Goal: Task Accomplishment & Management: Use online tool/utility

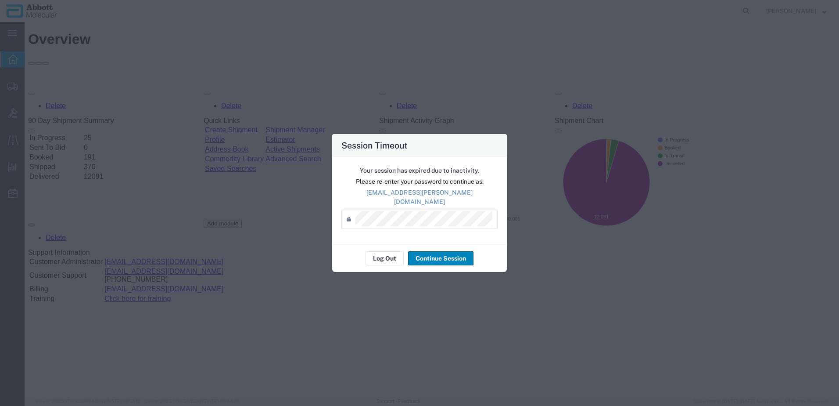
click at [442, 254] on button "Continue Session" at bounding box center [440, 258] width 65 height 14
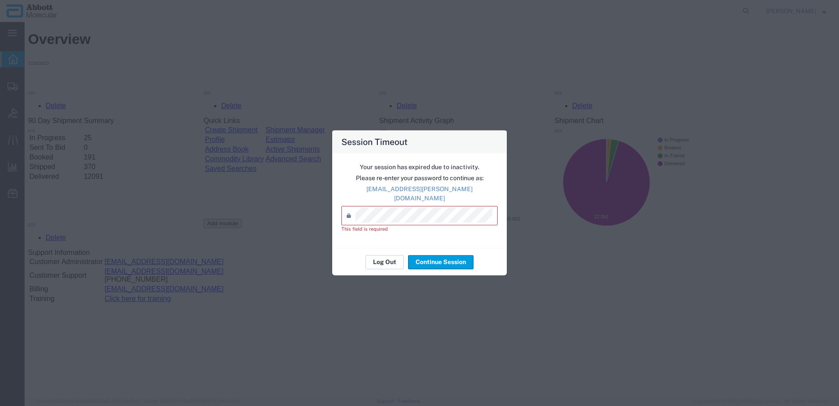
click at [384, 260] on button "Log Out" at bounding box center [385, 262] width 38 height 14
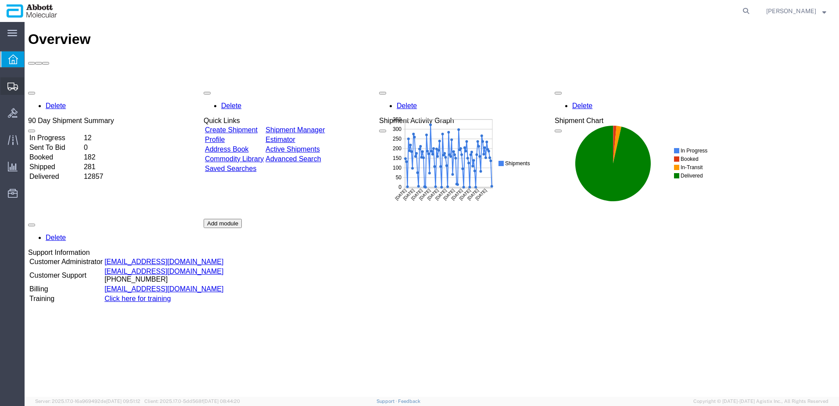
click at [0, 0] on span "Create from Template" at bounding box center [0, 0] width 0 height 0
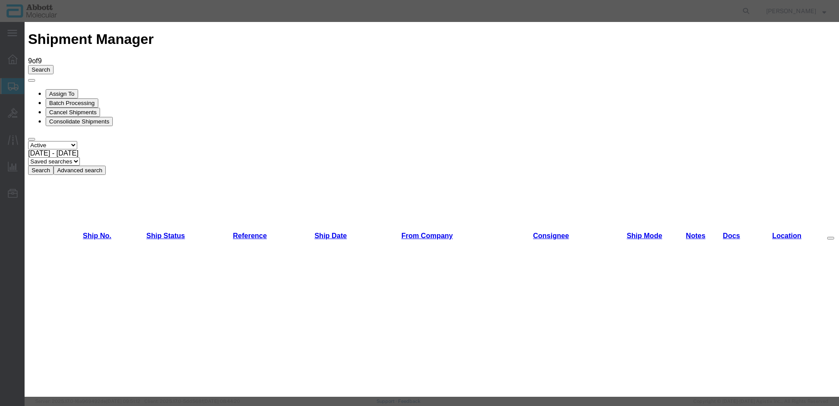
drag, startPoint x: 563, startPoint y: 352, endPoint x: 564, endPoint y: 347, distance: 5.3
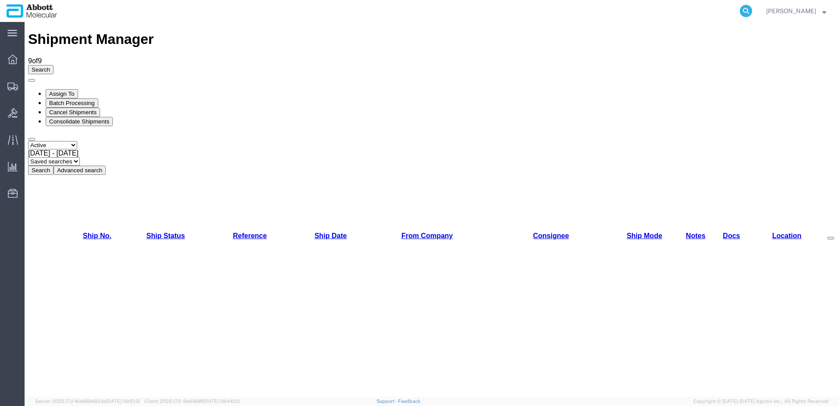
click at [752, 16] on icon at bounding box center [746, 11] width 12 height 12
paste input "56488204"
type input "56488204"
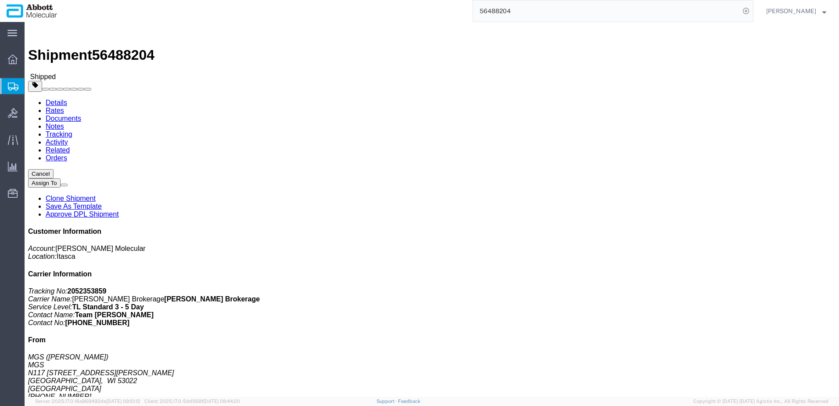
click link "Clone Shipment"
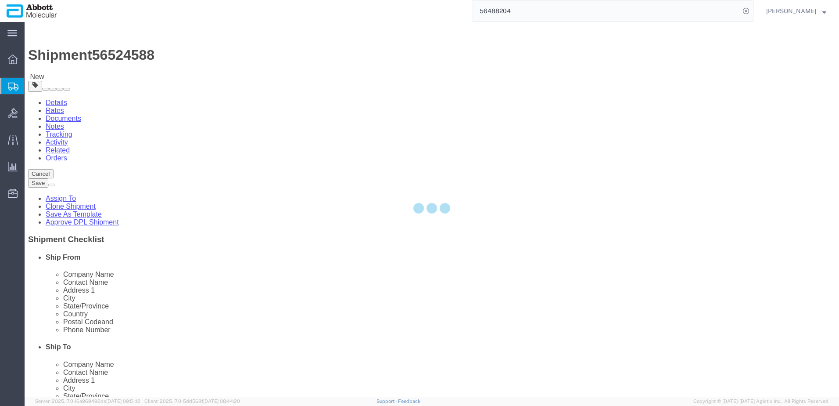
select select
select select "48454"
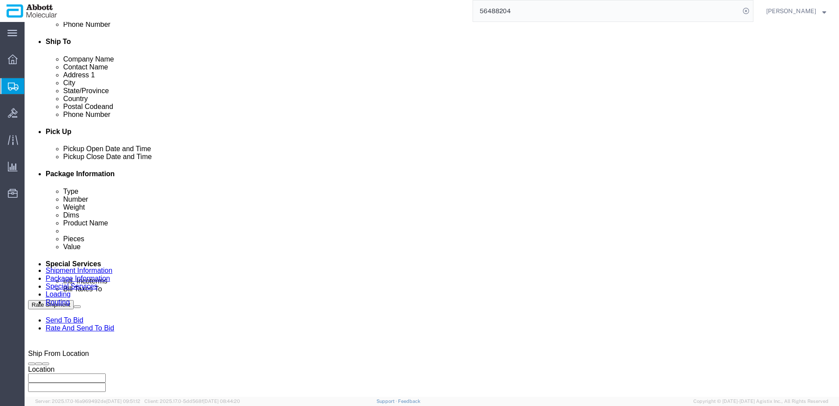
scroll to position [351, 0]
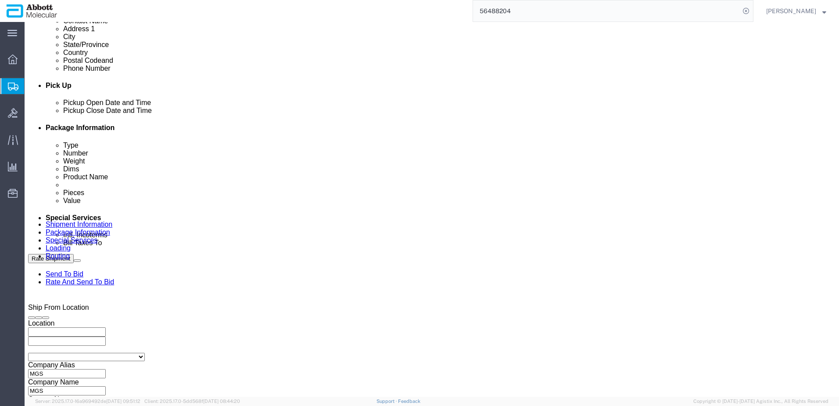
click div "Aug 18 2025 12:06 PM"
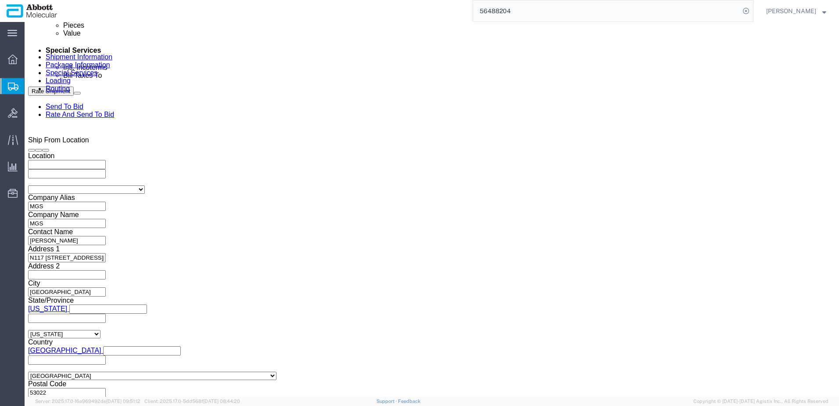
click input "12:06 PM"
type input "10:00 AM"
click button "Apply"
click input "MGS_08.14.25"
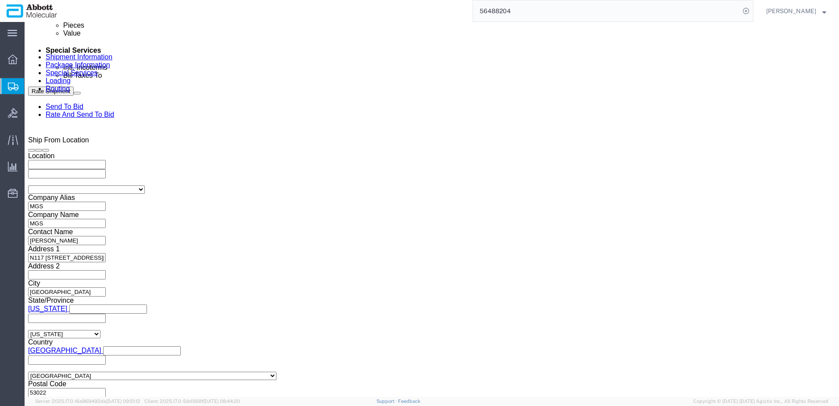
type input "MGS_08.19.25"
click button "Continue"
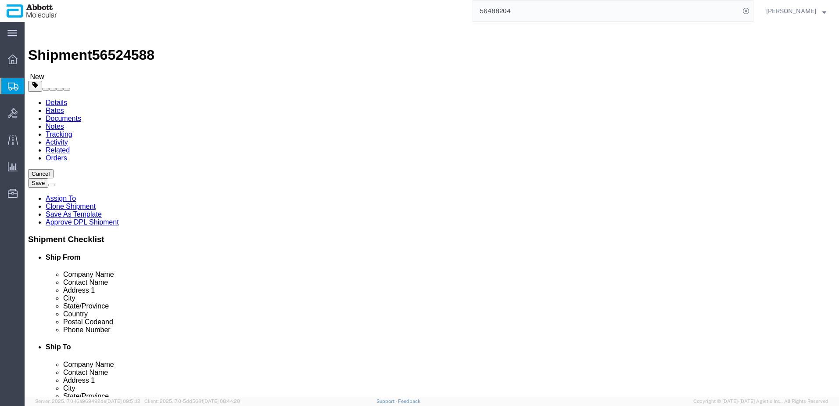
click select "Select Box (B) Box (C) Box (D) Cardboard Box(es) Crate (Instrument) Crate(s) En…"
click div "24 x Pallet(s) Standard (Stackable) Package Type Select Box (B) Box (C) Box (D)…"
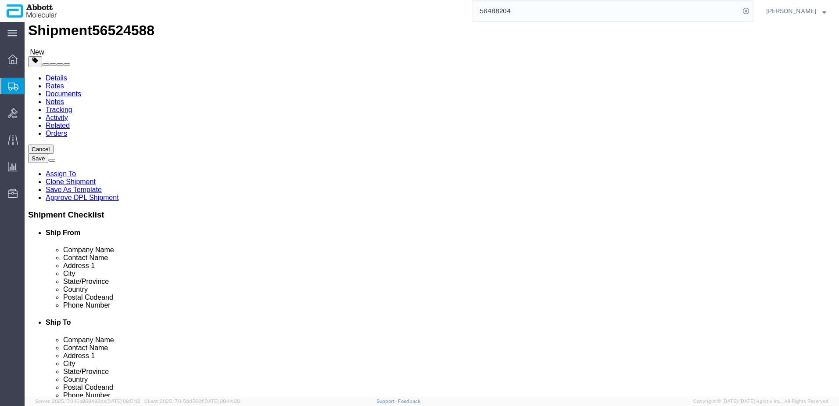
scroll to position [36, 0]
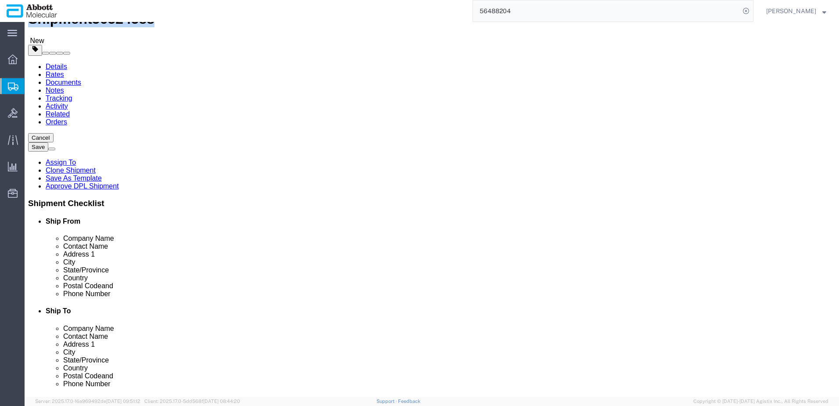
drag, startPoint x: 25, startPoint y: 11, endPoint x: 120, endPoint y: 8, distance: 94.8
click h1 "Shipment 56524588"
copy h1 "Shipment 56524588"
click button "Rate Shipment"
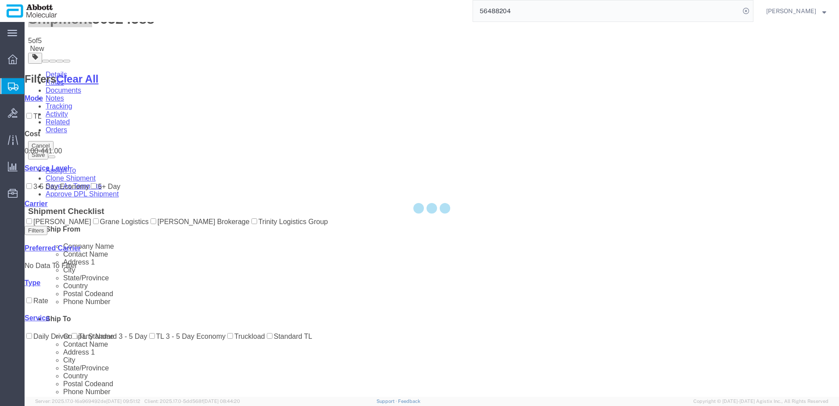
scroll to position [0, 0]
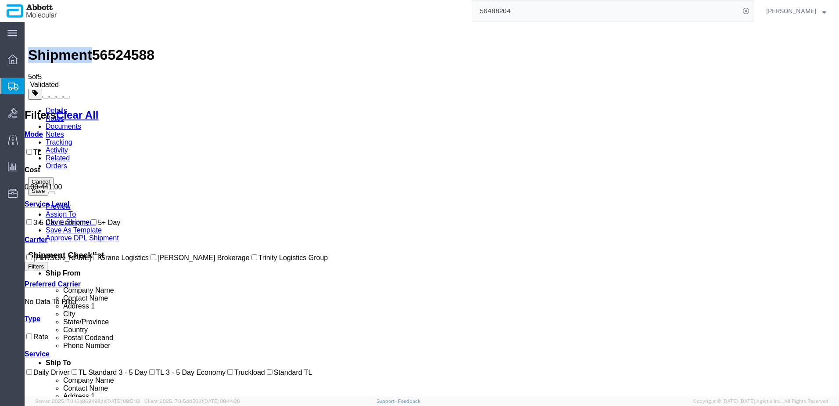
click at [151, 260] on input "Schneider Brokerage" at bounding box center [154, 257] width 6 height 6
checkbox input "true"
